Goal: Information Seeking & Learning: Learn about a topic

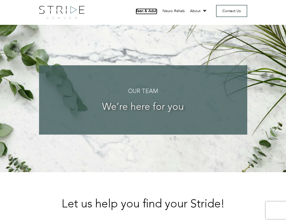
click at [147, 13] on link "Teen & Adult" at bounding box center [146, 11] width 22 height 6
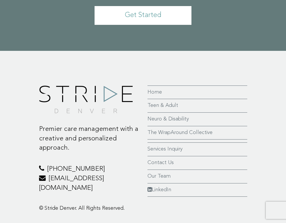
scroll to position [1807, 0]
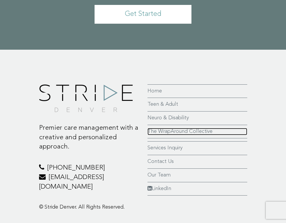
click at [161, 135] on link "The WrapAround Collective" at bounding box center [197, 132] width 100 height 8
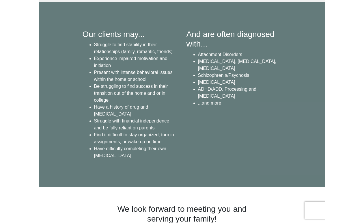
scroll to position [1338, 0]
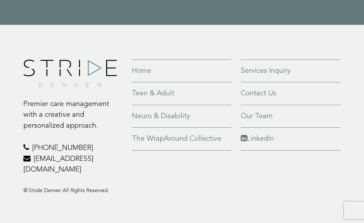
click at [183, 138] on link "The WrapAround Collective" at bounding box center [182, 138] width 100 height 11
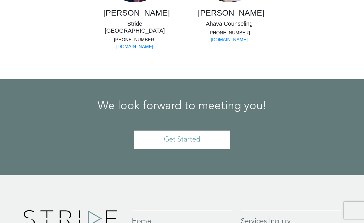
scroll to position [1051, 0]
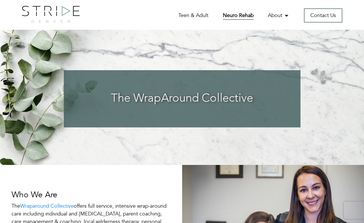
click at [242, 13] on link "Neuro Rehab" at bounding box center [238, 16] width 31 height 8
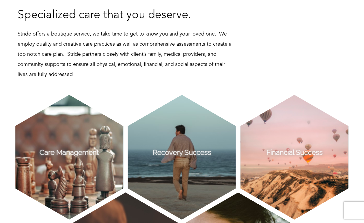
scroll to position [337, 0]
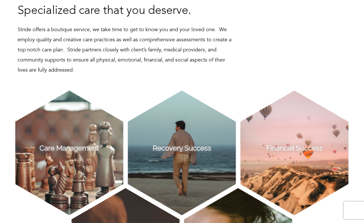
click at [170, 55] on p "Stride offers a boutique service; we take time to get to know you and your love…" at bounding box center [126, 50] width 217 height 51
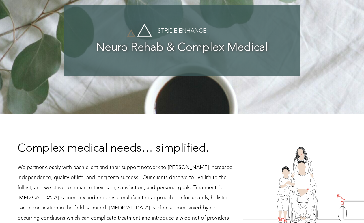
scroll to position [0, 0]
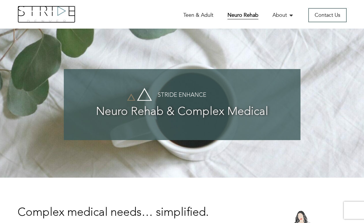
click at [57, 18] on img at bounding box center [47, 14] width 58 height 17
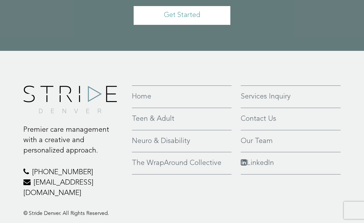
scroll to position [1289, 0]
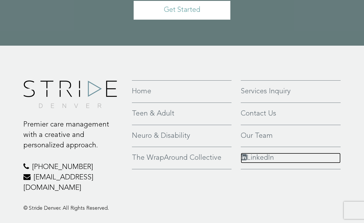
click at [272, 153] on link "LinkedIn" at bounding box center [291, 158] width 100 height 10
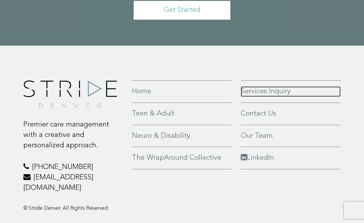
click at [271, 86] on link "Services Inquiry" at bounding box center [291, 91] width 100 height 10
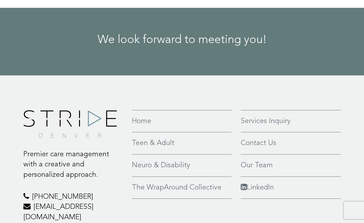
scroll to position [767, 0]
click at [261, 186] on link "LinkedIn" at bounding box center [291, 187] width 100 height 10
